Goal: Task Accomplishment & Management: Complete application form

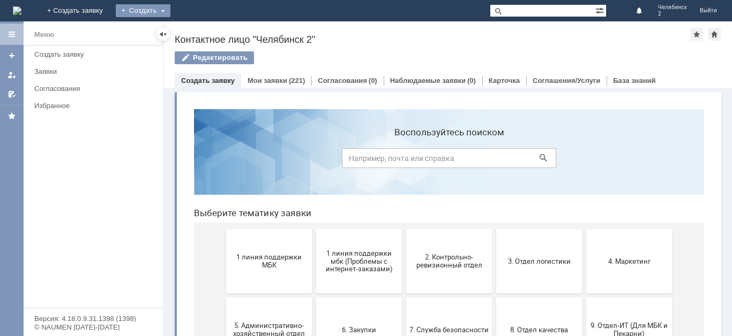
click at [170, 11] on div "Создать" at bounding box center [143, 10] width 55 height 13
click at [199, 34] on link "Заявка" at bounding box center [158, 32] width 81 height 13
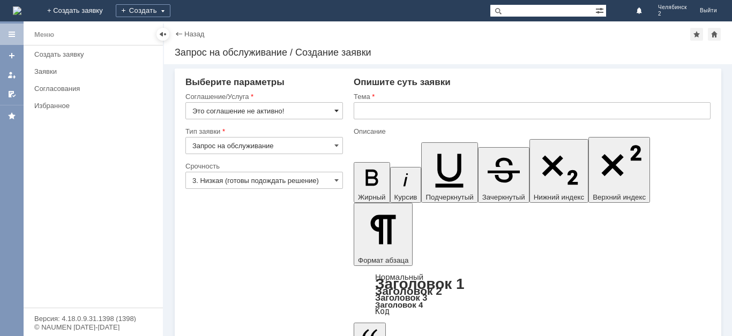
click at [336, 109] on span at bounding box center [336, 111] width 4 height 9
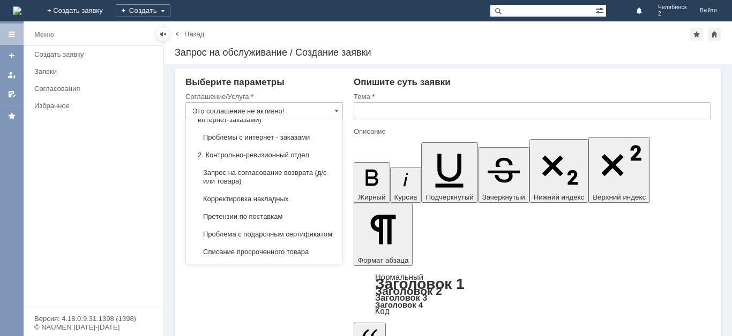
scroll to position [42, 0]
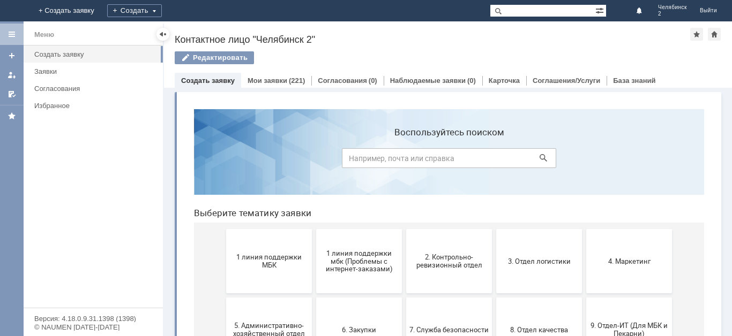
click at [224, 77] on link "Создать заявку" at bounding box center [208, 81] width 54 height 8
click at [111, 50] on div "Создать заявку" at bounding box center [95, 54] width 122 height 8
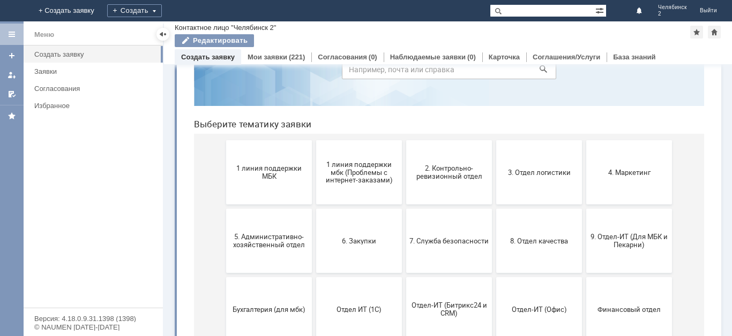
scroll to position [62, 0]
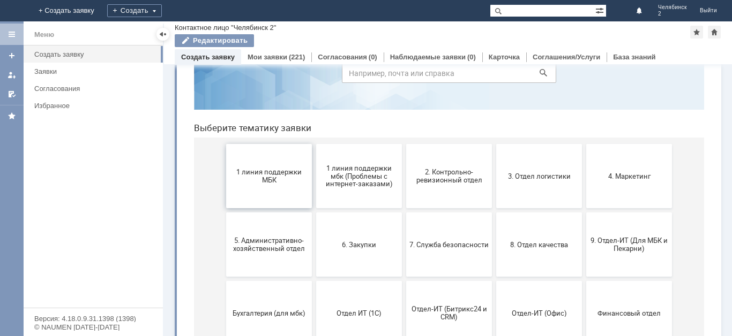
click at [281, 185] on button "1 линия поддержки МБК" at bounding box center [269, 176] width 86 height 64
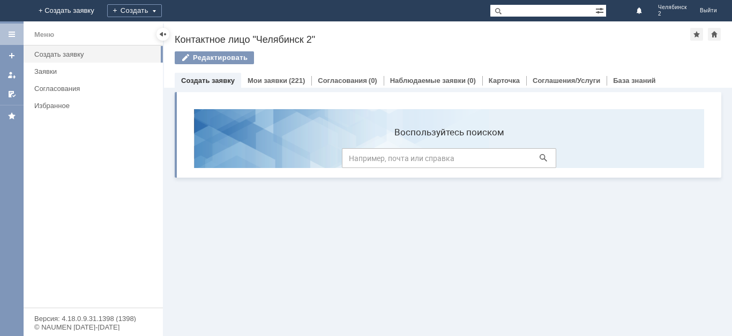
scroll to position [0, 0]
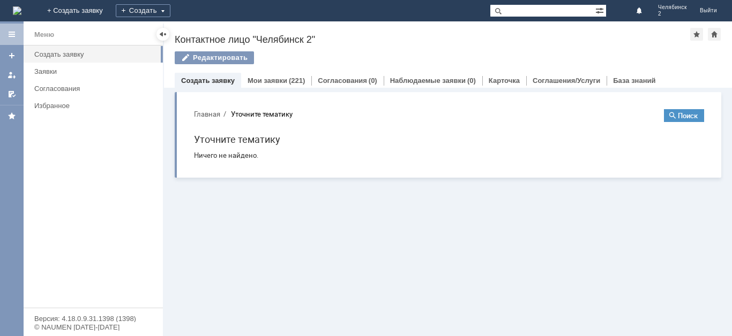
click at [214, 82] on link "Создать заявку" at bounding box center [208, 81] width 54 height 8
